Goal: Entertainment & Leisure: Consume media (video, audio)

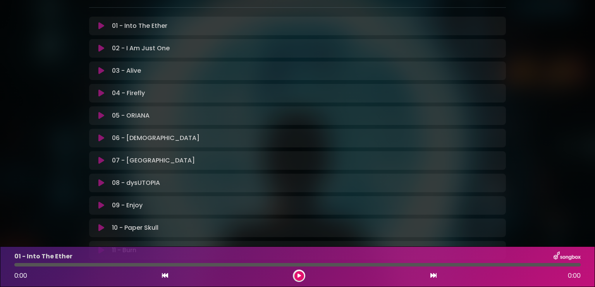
scroll to position [133, 0]
click at [100, 67] on icon at bounding box center [101, 71] width 6 height 8
click at [298, 278] on icon at bounding box center [298, 276] width 3 height 5
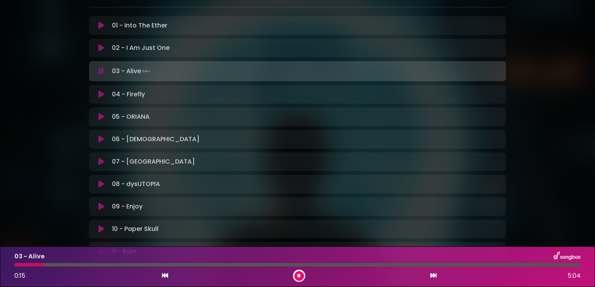
click at [297, 275] on button at bounding box center [299, 276] width 10 height 10
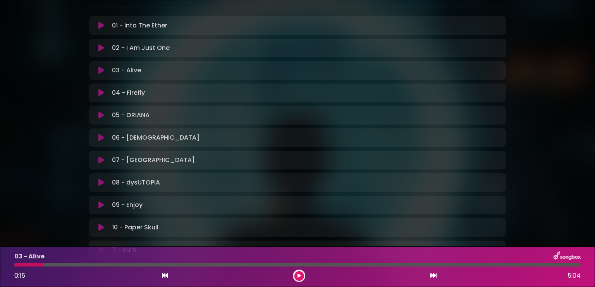
click at [297, 275] on button at bounding box center [299, 276] width 10 height 10
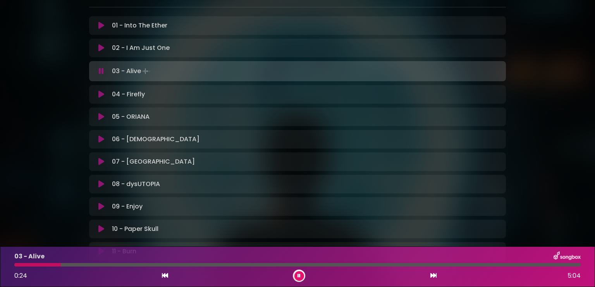
click at [297, 275] on button at bounding box center [299, 276] width 10 height 10
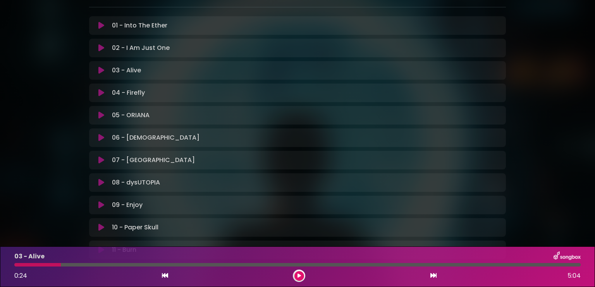
click at [294, 271] on button at bounding box center [299, 276] width 10 height 10
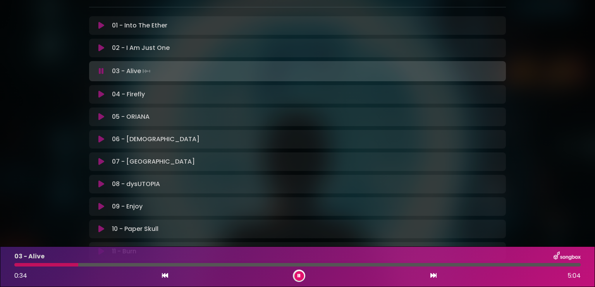
click at [294, 271] on button at bounding box center [299, 276] width 10 height 10
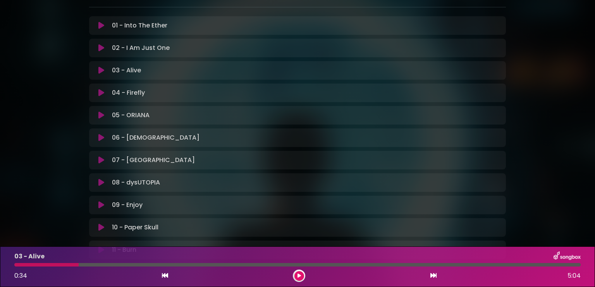
click at [294, 271] on button at bounding box center [299, 276] width 10 height 10
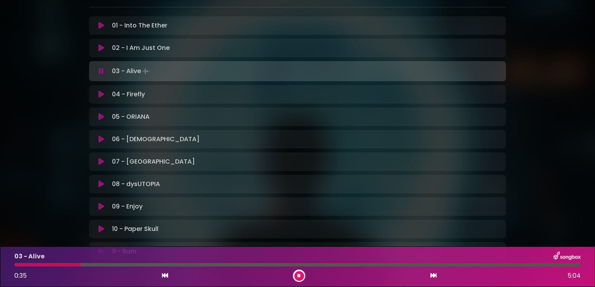
click at [294, 271] on button at bounding box center [299, 276] width 10 height 10
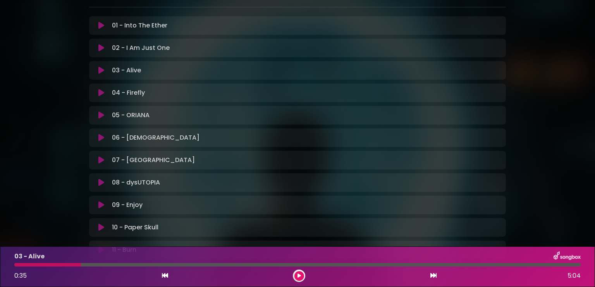
click at [294, 271] on button at bounding box center [299, 276] width 10 height 10
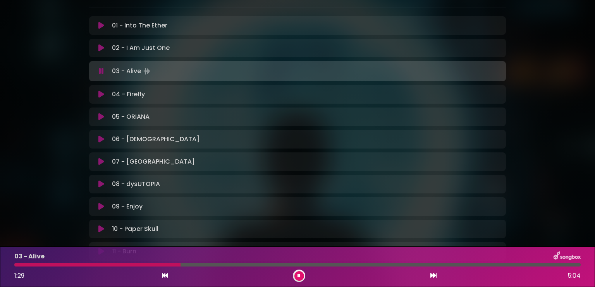
click at [294, 271] on button at bounding box center [299, 276] width 10 height 10
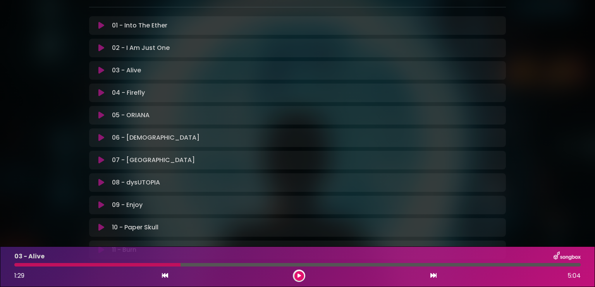
click at [294, 271] on button at bounding box center [299, 276] width 10 height 10
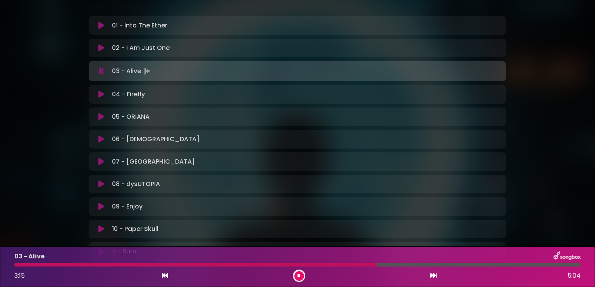
click at [294, 271] on button at bounding box center [299, 276] width 10 height 10
